Goal: Communication & Community: Answer question/provide support

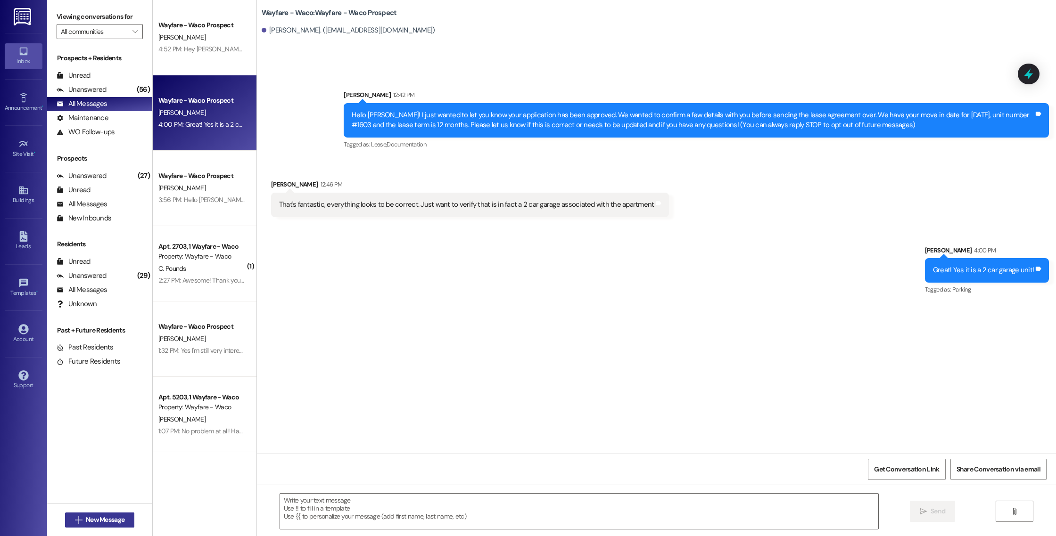
click at [100, 521] on span "New Message" at bounding box center [105, 520] width 39 height 10
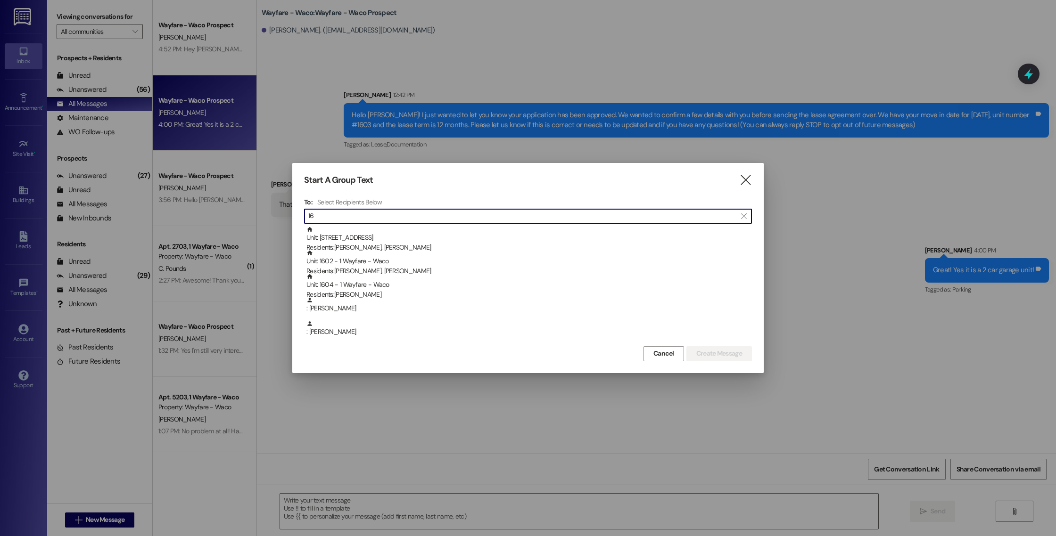
type input "1"
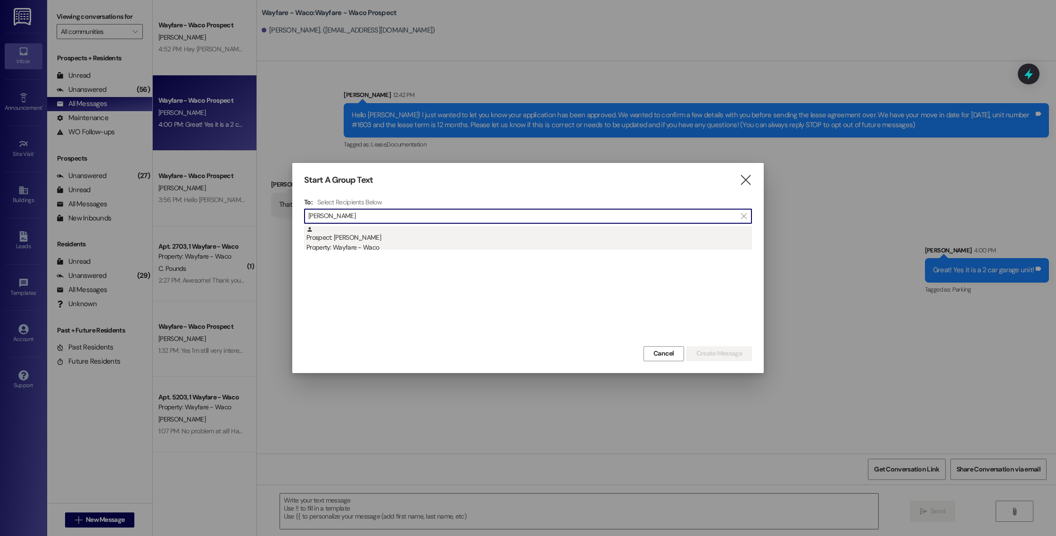
type input "[PERSON_NAME]"
click at [473, 243] on div "Property: Wayfare - Waco" at bounding box center [528, 248] width 445 height 10
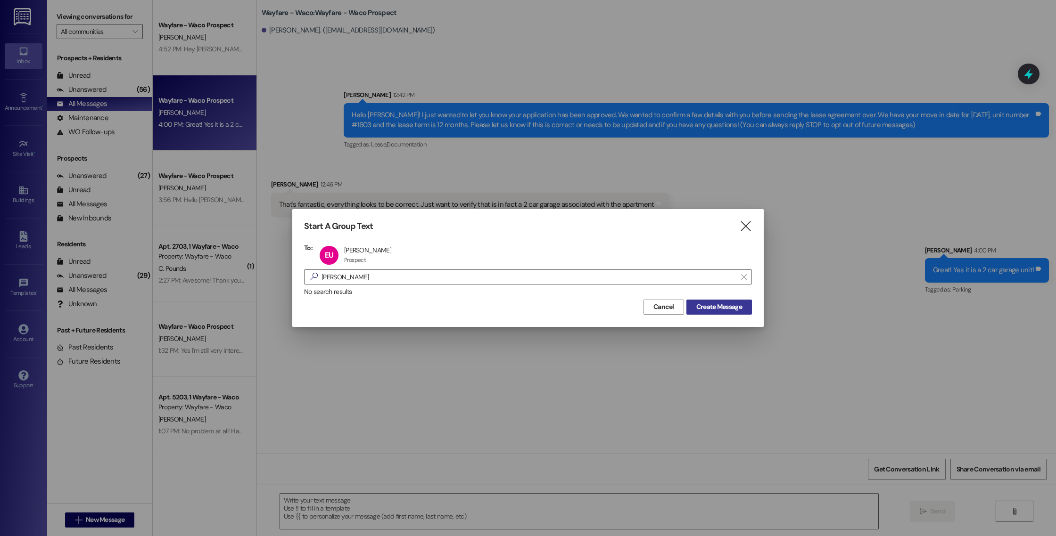
click at [697, 307] on span "Create Message" at bounding box center [719, 307] width 46 height 10
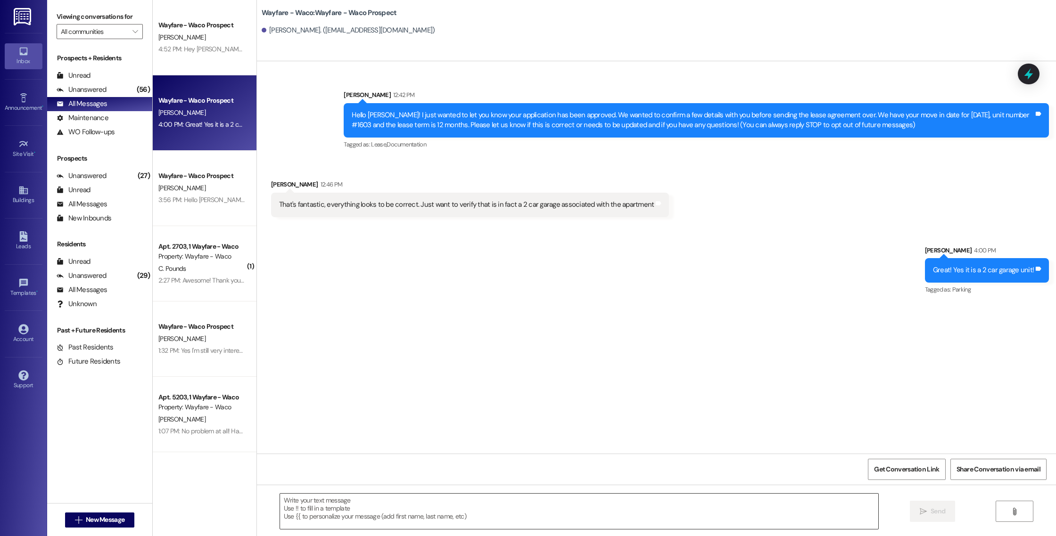
click at [471, 507] on textarea at bounding box center [579, 511] width 598 height 35
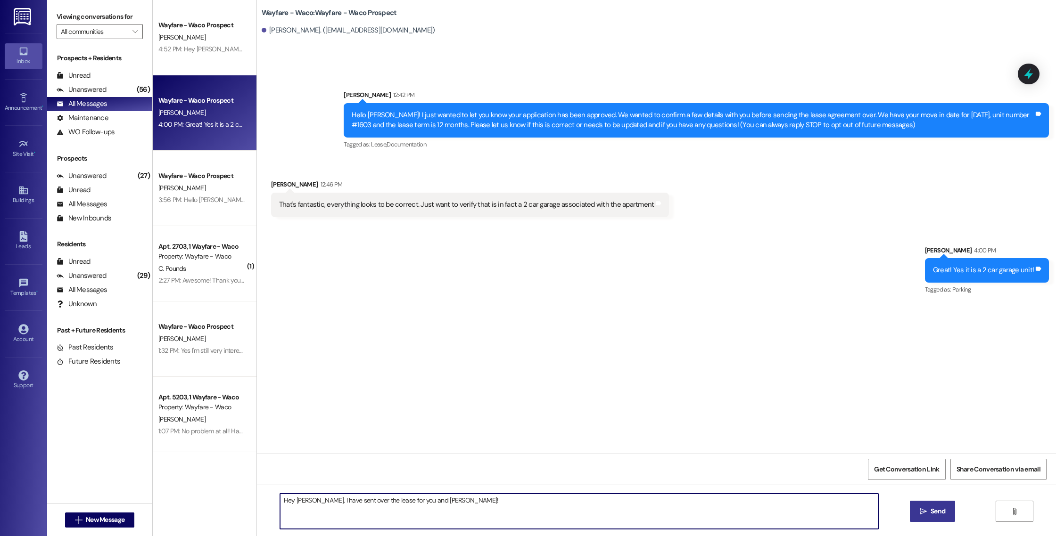
type textarea "Hey [PERSON_NAME], I have sent over the lease for you and [PERSON_NAME]!"
click at [915, 513] on button " Send" at bounding box center [933, 511] width 46 height 21
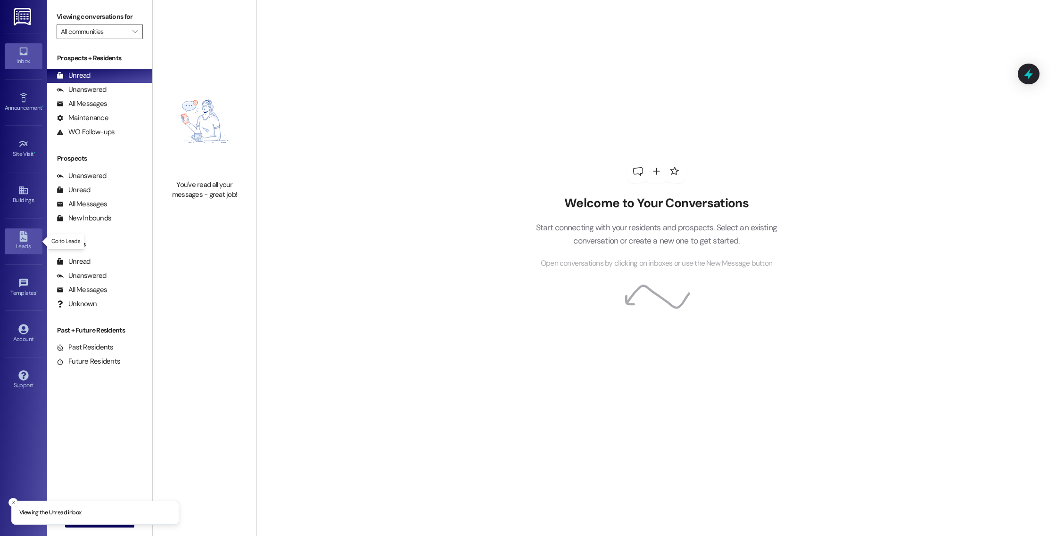
click at [17, 250] on div "Leads" at bounding box center [23, 246] width 47 height 9
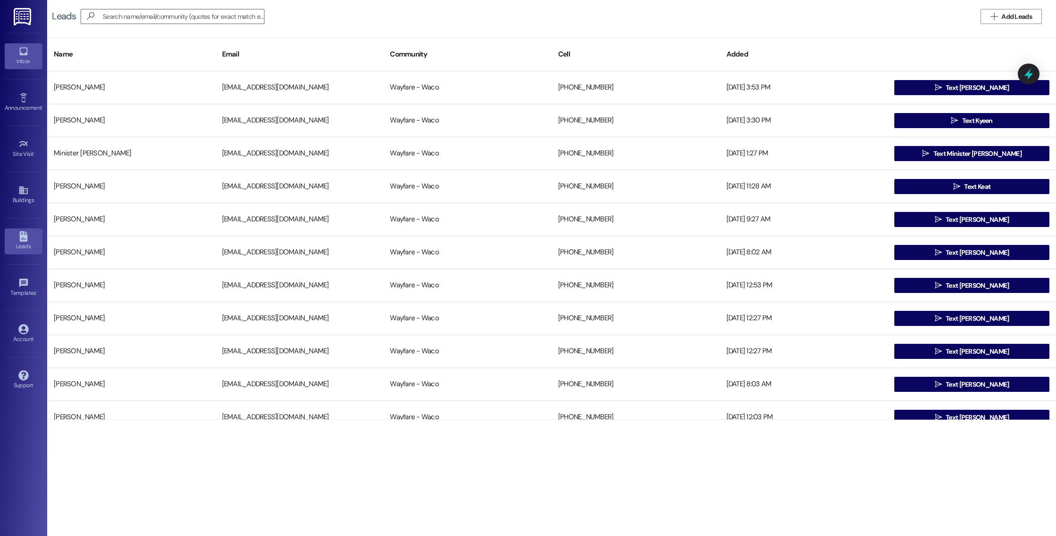
click at [23, 54] on icon at bounding box center [23, 52] width 8 height 8
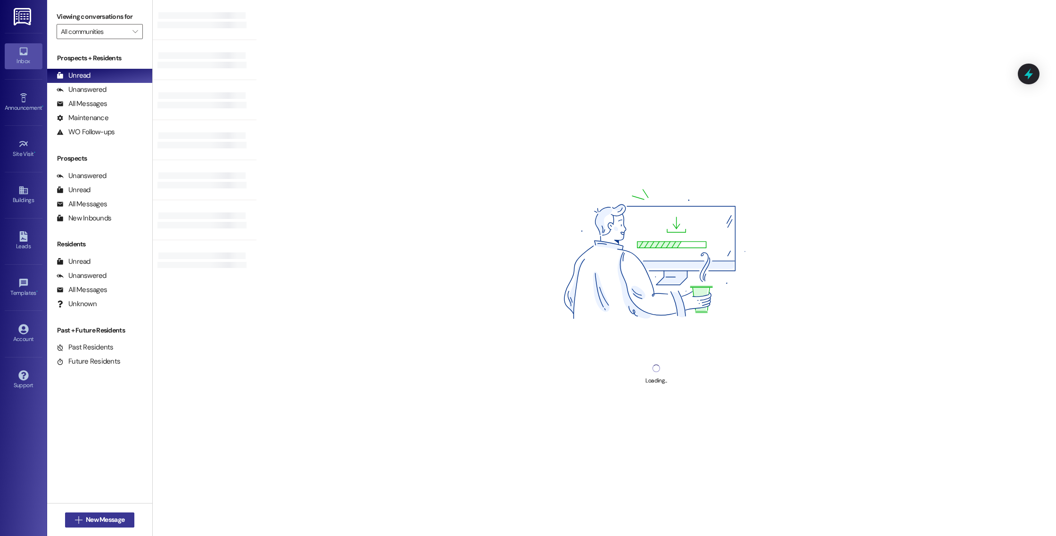
click at [102, 521] on span "New Message" at bounding box center [105, 520] width 39 height 10
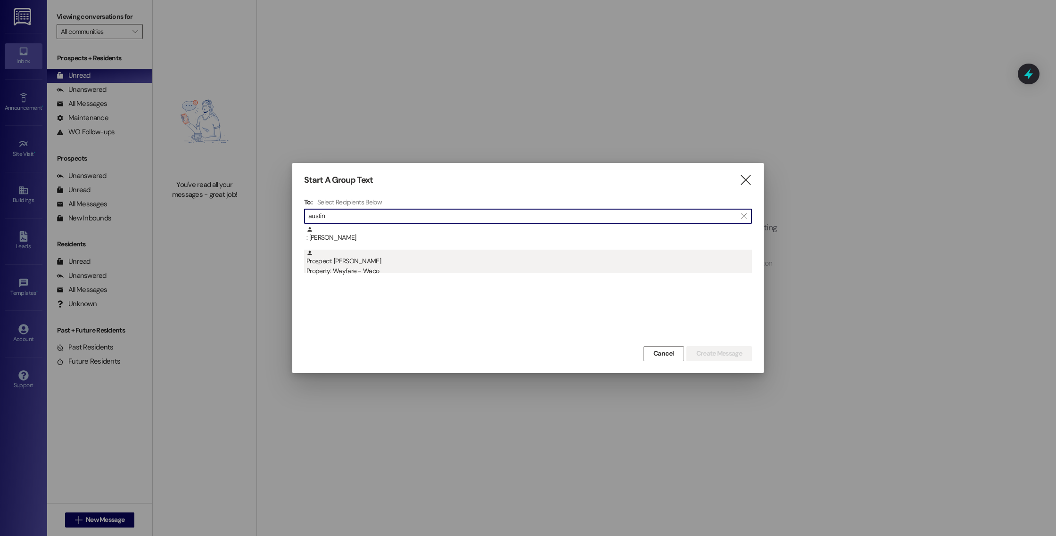
type input "austin"
click at [381, 271] on div "Property: Wayfare - Waco" at bounding box center [528, 271] width 445 height 10
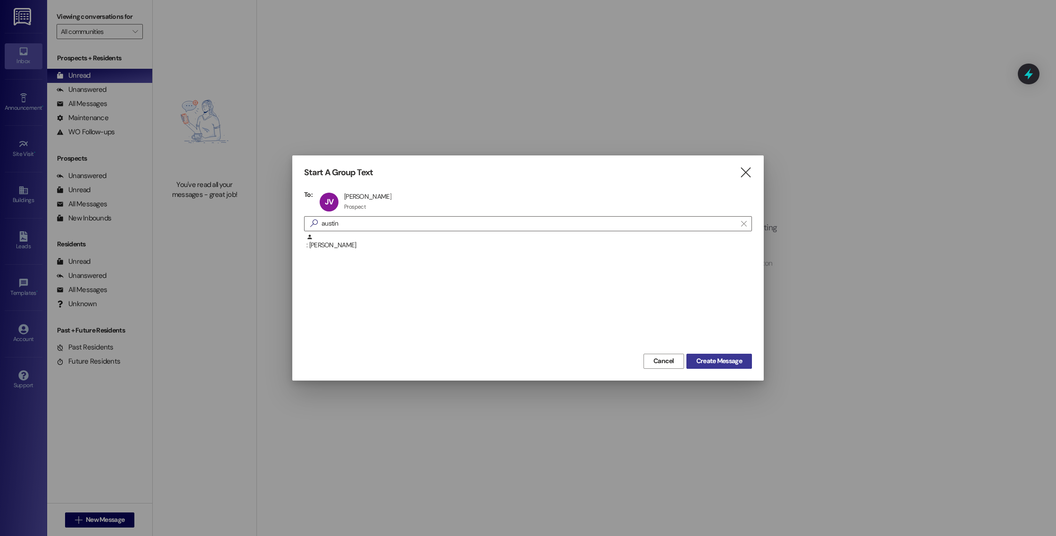
click at [725, 360] on span "Create Message" at bounding box center [719, 361] width 46 height 10
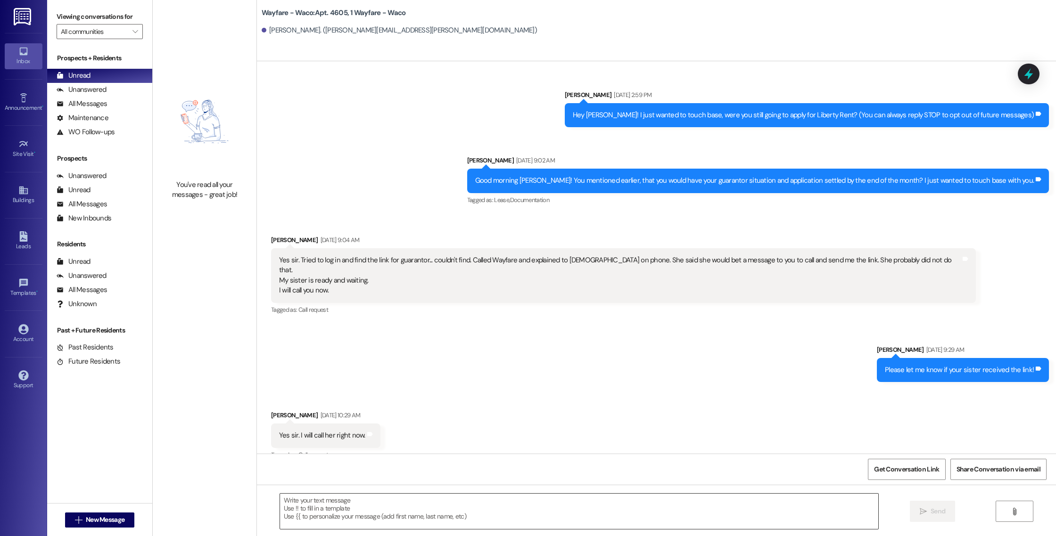
scroll to position [890, 0]
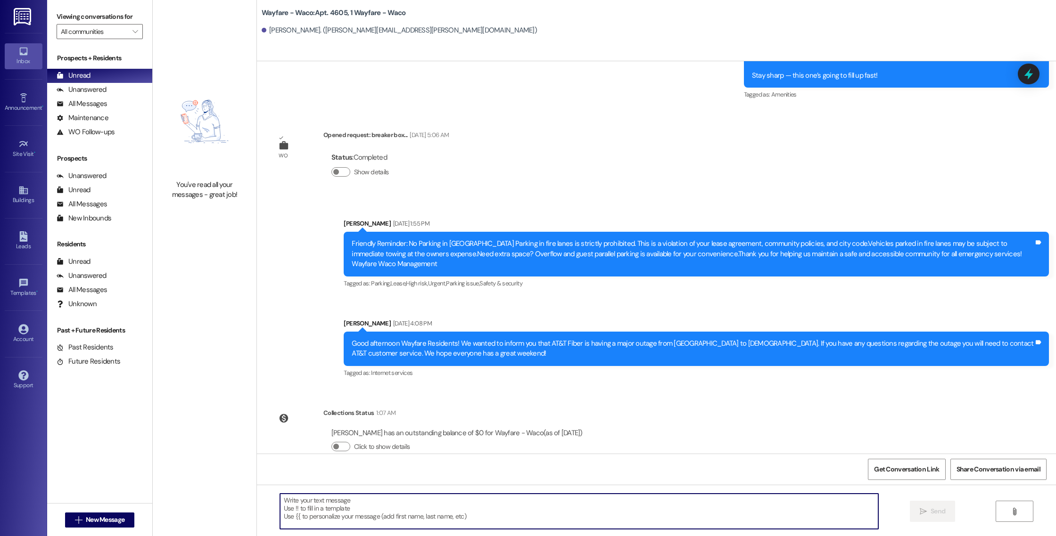
click at [409, 508] on textarea at bounding box center [579, 511] width 598 height 35
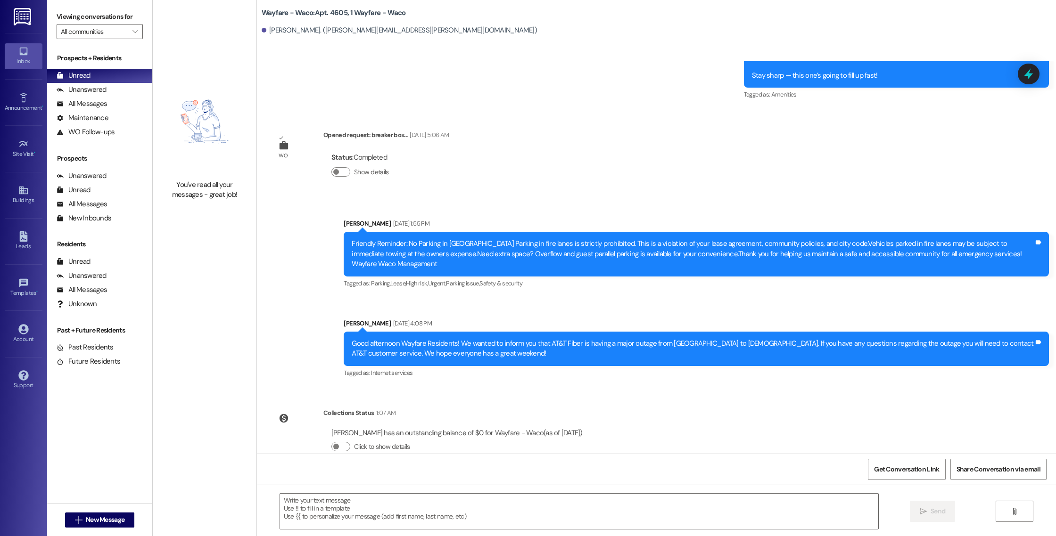
click at [638, 130] on div "Sent via SMS Bryce Rosas Feb 14, 2025 at 2:59 PM Hey Austin! I just wanted to t…" at bounding box center [656, 257] width 799 height 393
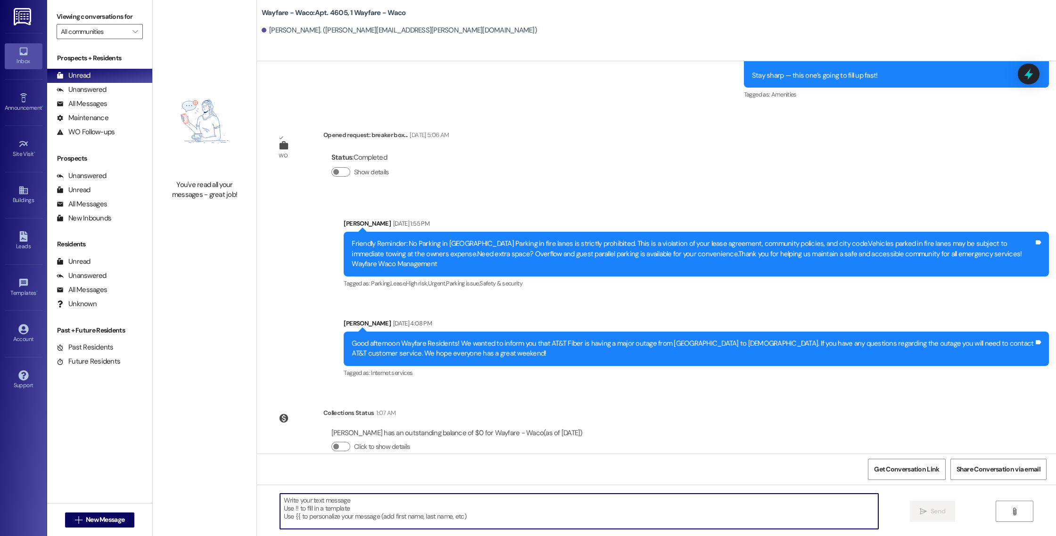
click at [460, 505] on textarea at bounding box center [579, 511] width 598 height 35
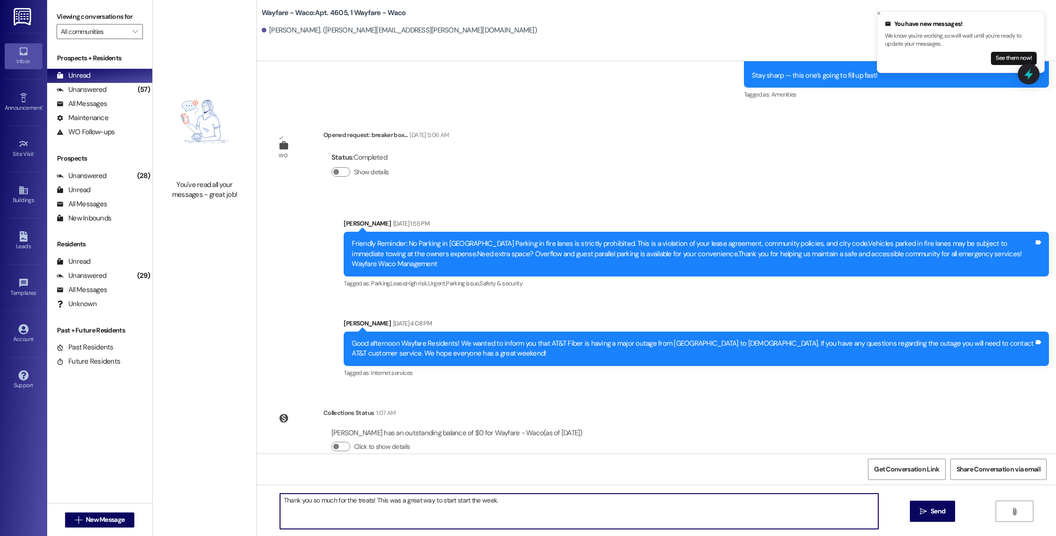
drag, startPoint x: 367, startPoint y: 502, endPoint x: 270, endPoint y: 494, distance: 97.4
click at [275, 494] on div "Thank you so much for the treats! This was a great way to start start the week." at bounding box center [574, 512] width 599 height 36
click at [521, 502] on textarea "Emily and I want to thank you for the treats! This was a great way to start sta…" at bounding box center [579, 511] width 598 height 35
type textarea "Emily and I want to thank you for the treats! This was a great way to start sta…"
click at [931, 508] on span "Send" at bounding box center [938, 512] width 15 height 10
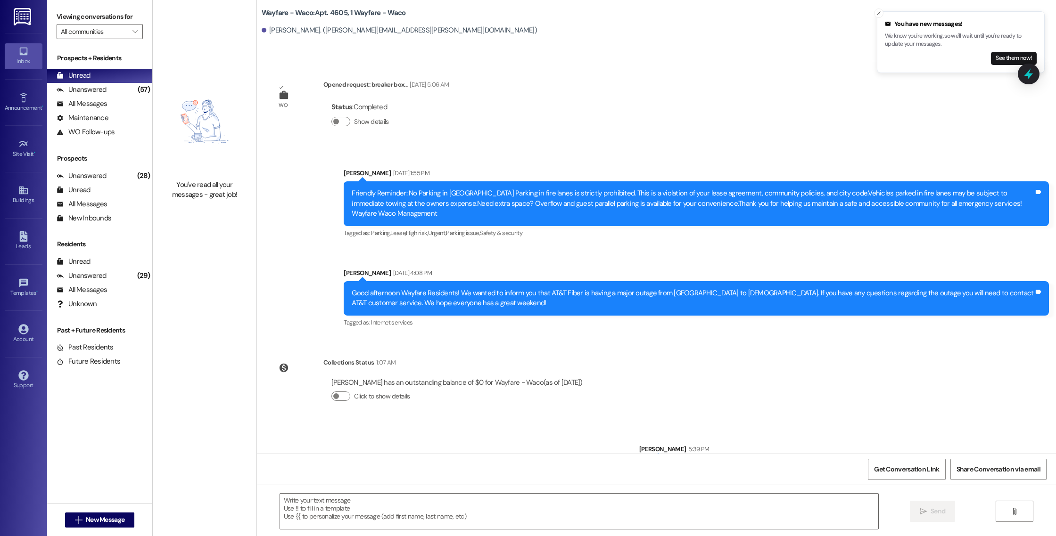
scroll to position [955, 0]
